Goal: Find specific page/section: Find specific page/section

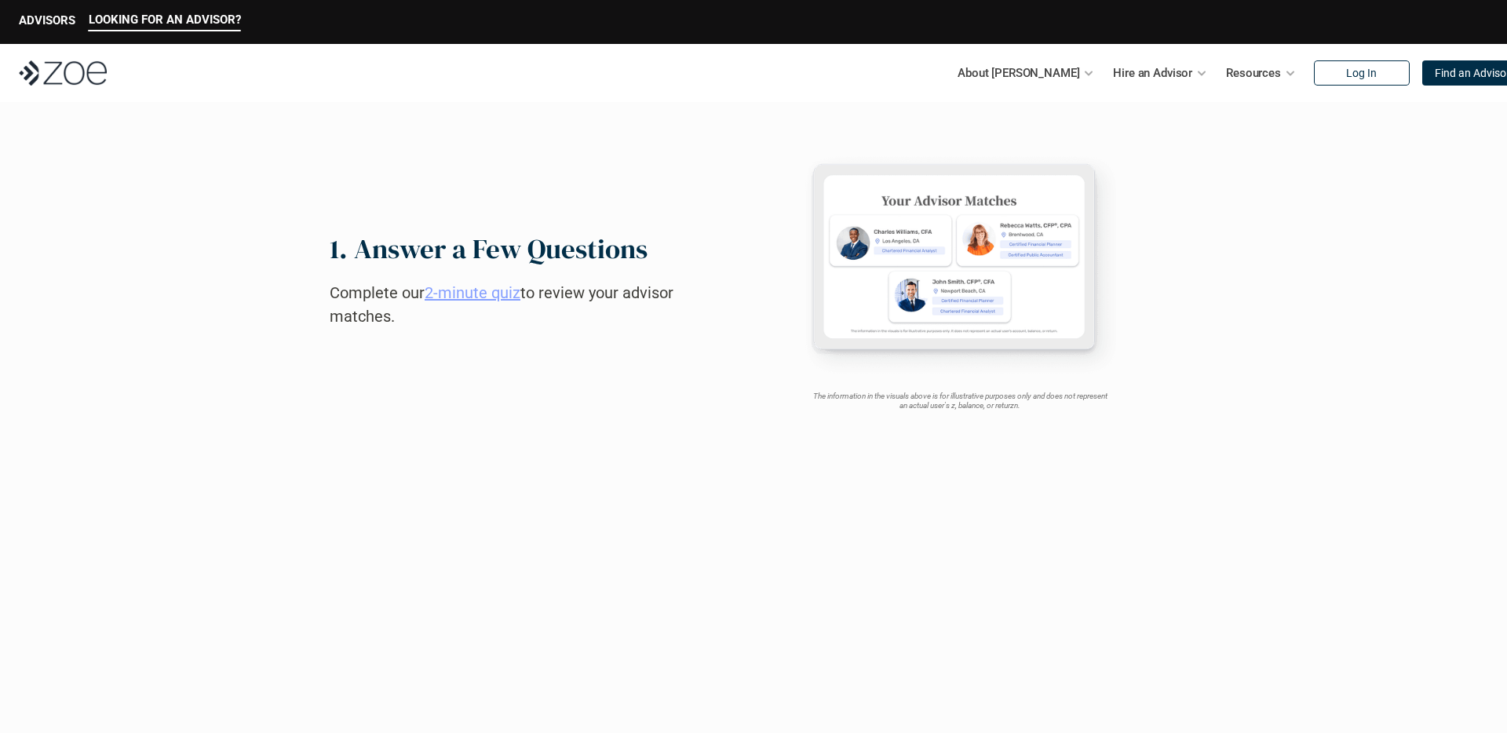
scroll to position [754, 0]
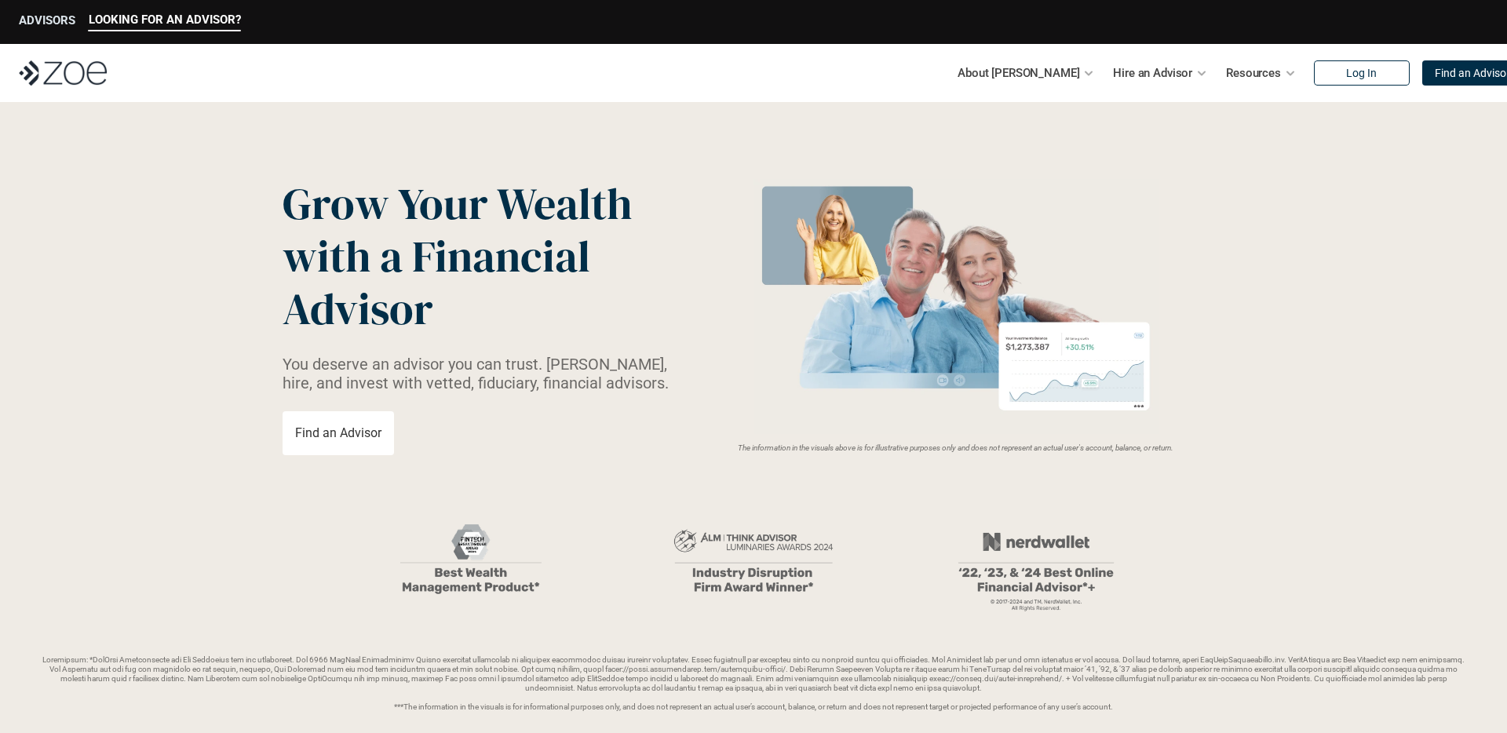
click at [52, 17] on p "ADVISORS" at bounding box center [47, 20] width 56 height 14
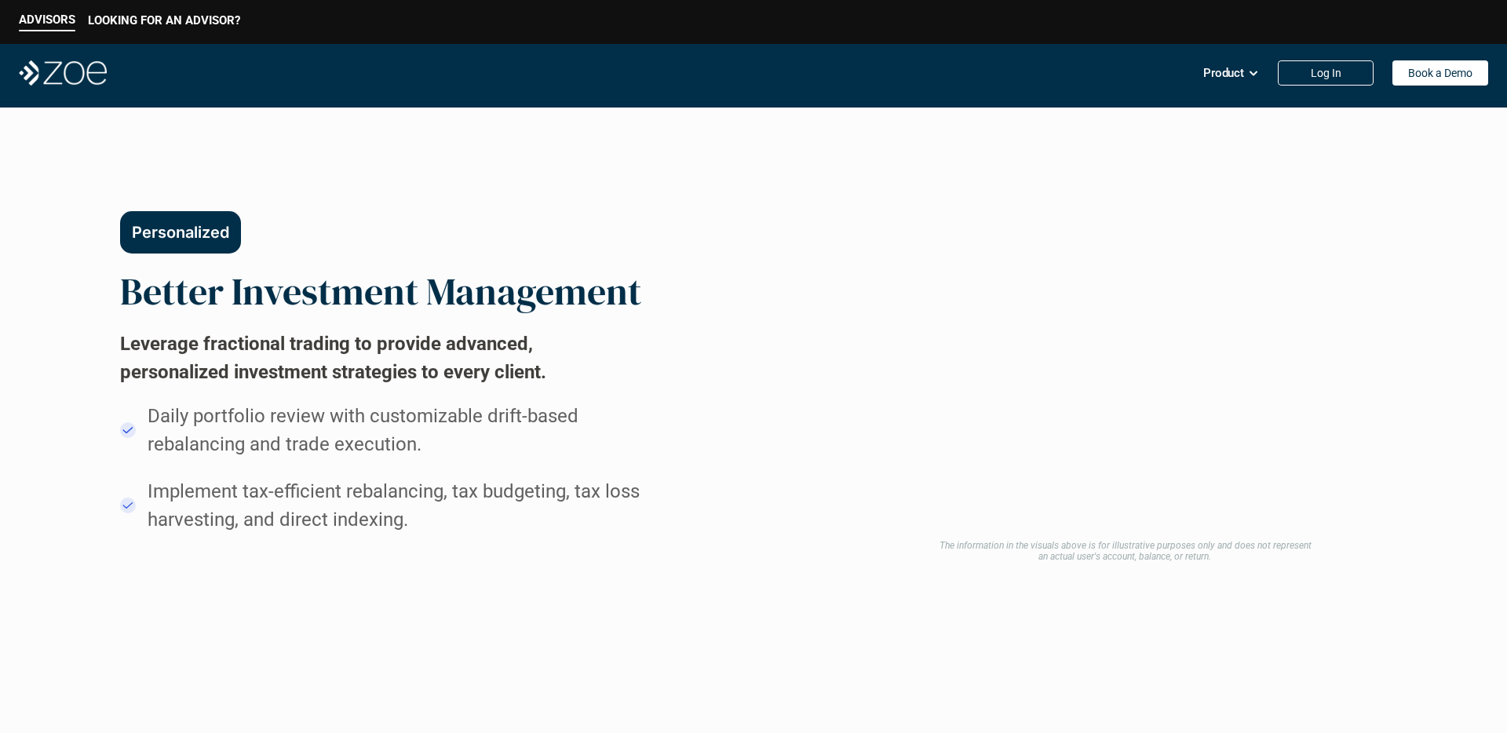
scroll to position [914, 0]
